Goal: Task Accomplishment & Management: Complete application form

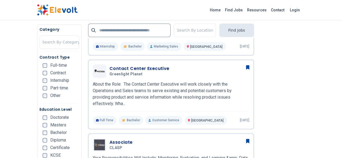
scroll to position [323, 0]
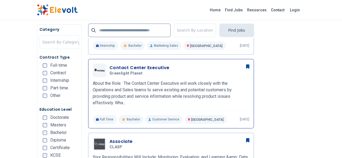
click at [110, 65] on h3 "Contact Center Executive" at bounding box center [140, 68] width 60 height 6
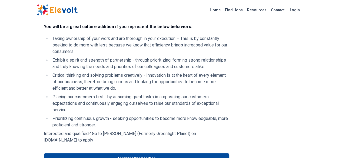
scroll to position [296, 0]
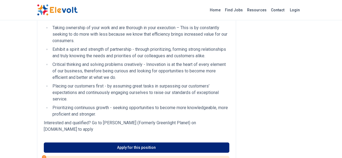
click at [125, 143] on link "Apply for this position" at bounding box center [137, 148] width 186 height 10
click at [129, 143] on link "Apply for this position" at bounding box center [137, 148] width 186 height 10
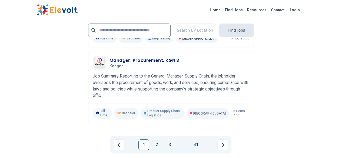
scroll to position [1243, 0]
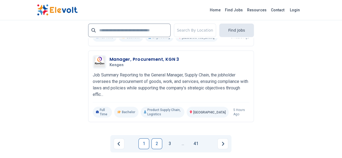
click at [158, 139] on link "2" at bounding box center [157, 144] width 11 height 11
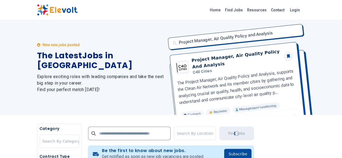
scroll to position [0, 0]
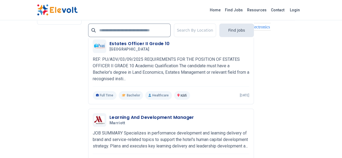
scroll to position [1166, 0]
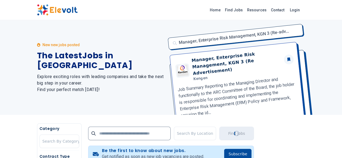
scroll to position [0, 0]
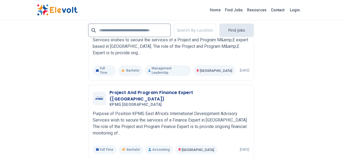
scroll to position [1179, 0]
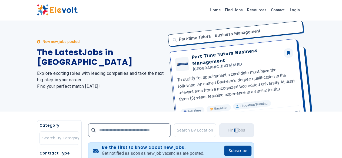
scroll to position [0, 0]
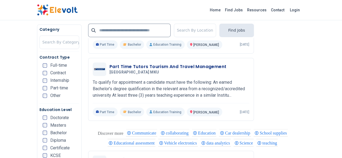
scroll to position [296, 0]
